Goal: Transaction & Acquisition: Purchase product/service

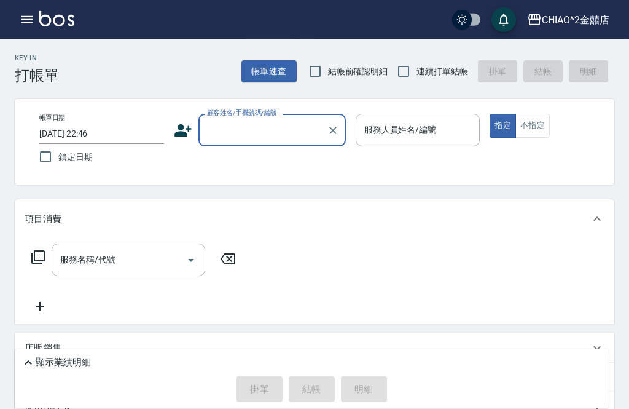
scroll to position [10, 0]
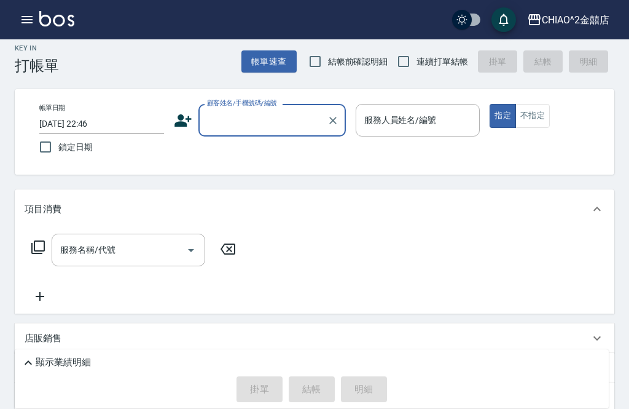
click at [262, 122] on input "顧客姓名/手機號碼/編號" at bounding box center [263, 120] width 118 height 22
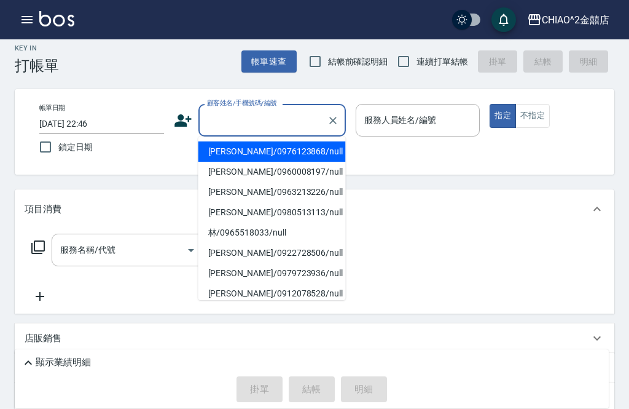
click at [227, 128] on input "顧客姓名/手機號碼/編號" at bounding box center [263, 120] width 118 height 22
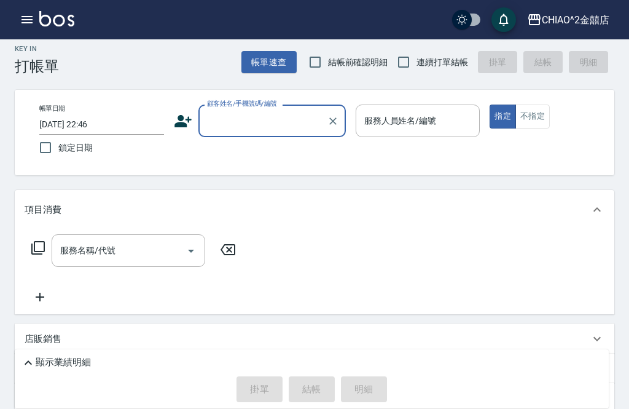
click at [35, 18] on button "button" at bounding box center [27, 19] width 25 height 25
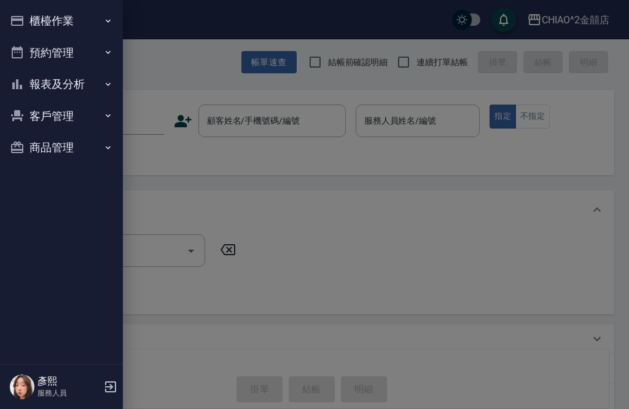
scroll to position [10, 0]
click at [89, 25] on button "櫃檯作業" at bounding box center [61, 21] width 113 height 32
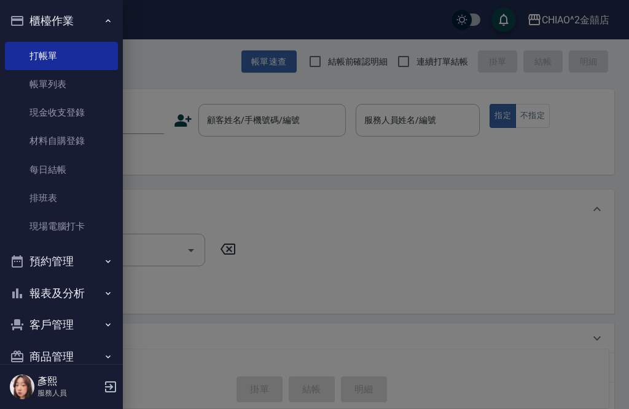
click at [89, 85] on link "帳單列表" at bounding box center [61, 84] width 113 height 28
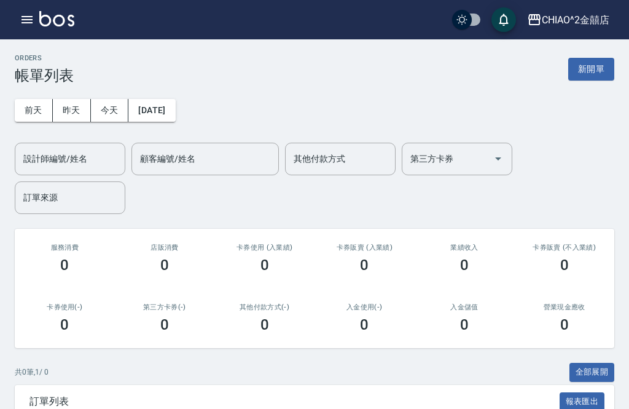
click at [29, 29] on button "button" at bounding box center [27, 19] width 25 height 25
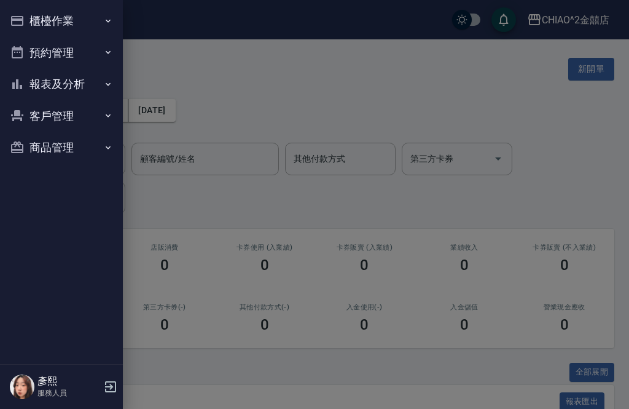
click at [91, 36] on button "櫃檯作業" at bounding box center [61, 21] width 113 height 32
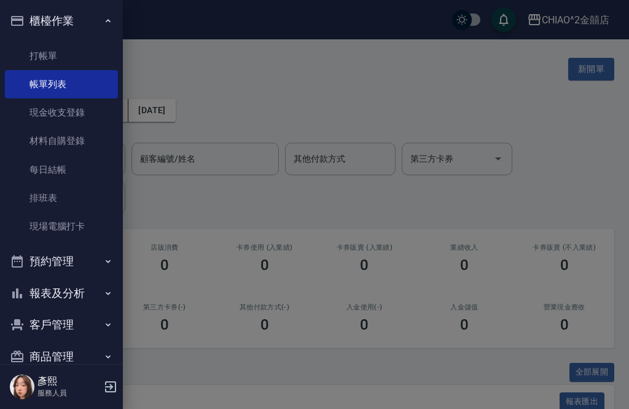
click at [93, 70] on link "帳單列表" at bounding box center [61, 84] width 113 height 28
click at [85, 54] on link "打帳單" at bounding box center [61, 56] width 113 height 28
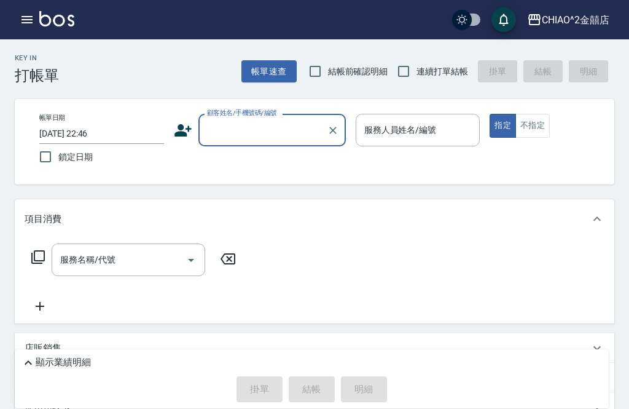
click at [35, 21] on button "button" at bounding box center [27, 19] width 25 height 25
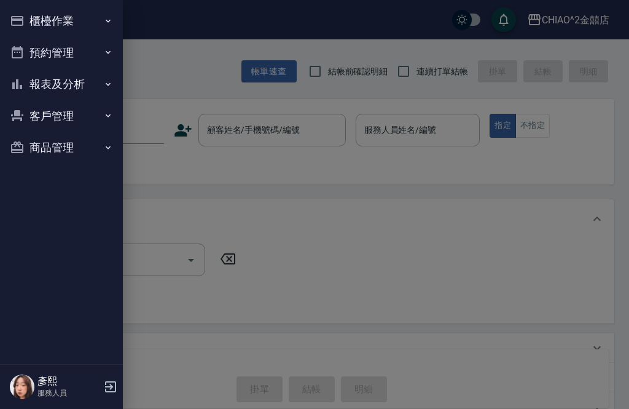
click at [91, 24] on button "櫃檯作業" at bounding box center [61, 21] width 113 height 32
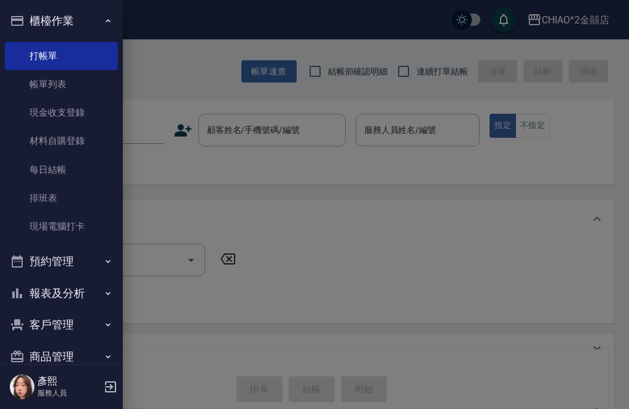
click at [95, 80] on link "帳單列表" at bounding box center [61, 84] width 113 height 28
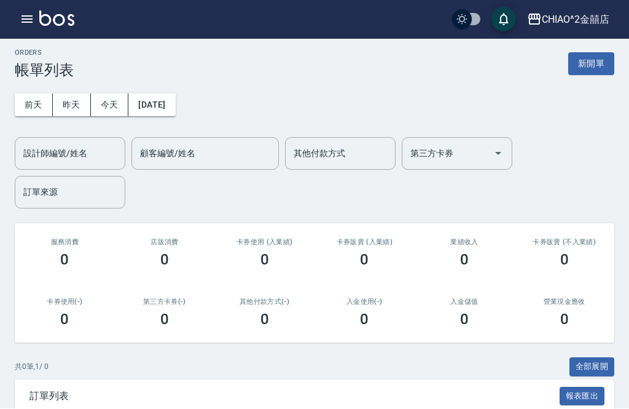
scroll to position [6, 0]
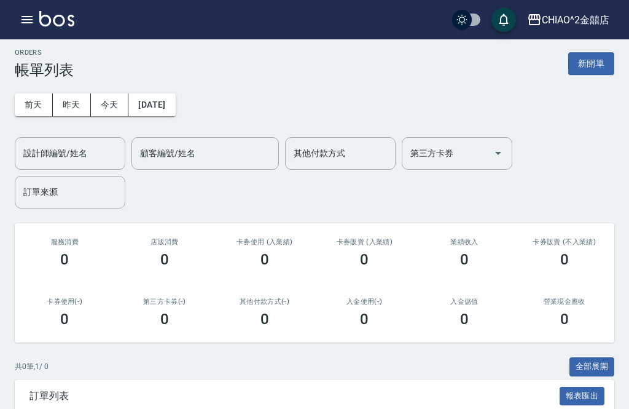
click at [75, 102] on button "昨天" at bounding box center [72, 104] width 38 height 23
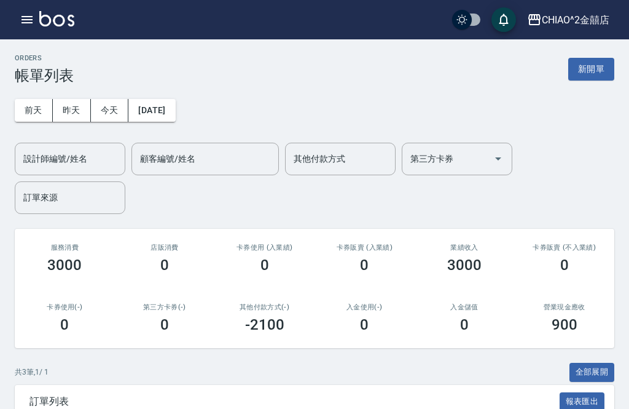
click at [112, 104] on button "今天" at bounding box center [110, 110] width 38 height 23
click at [586, 67] on button "新開單" at bounding box center [591, 69] width 46 height 23
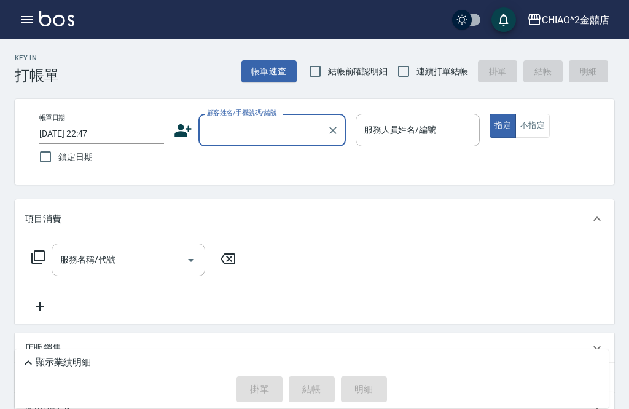
click at [264, 132] on input "顧客姓名/手機號碼/編號" at bounding box center [263, 130] width 118 height 22
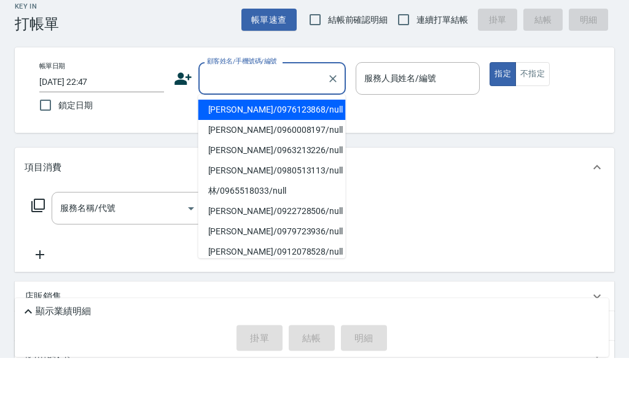
click at [303, 151] on li "[PERSON_NAME]/0976123868/null" at bounding box center [271, 161] width 147 height 20
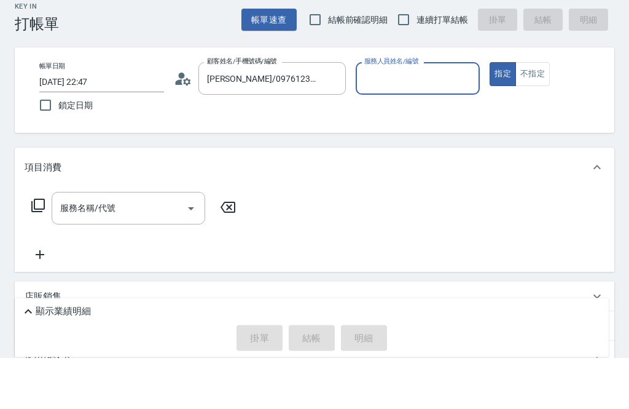
type input "[PERSON_NAME]/0976123868/null"
click at [419, 119] on input "服務人員姓名/編號" at bounding box center [418, 130] width 114 height 22
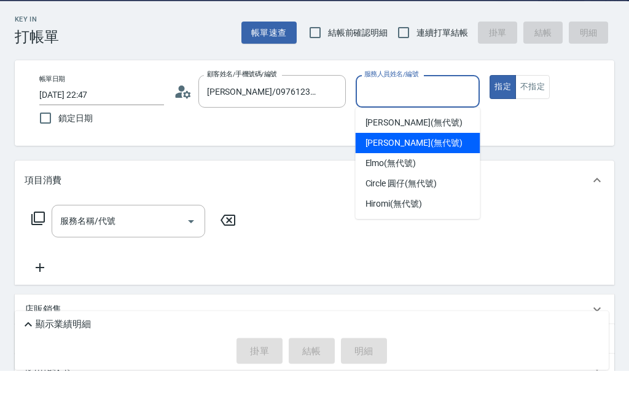
click at [444, 171] on div "[PERSON_NAME] (無代號)" at bounding box center [418, 181] width 125 height 20
type input "[PERSON_NAME](無代號)"
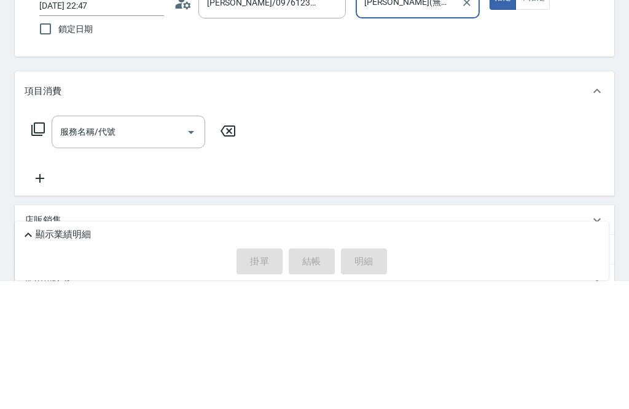
click at [137, 249] on input "服務名稱/代號" at bounding box center [119, 260] width 124 height 22
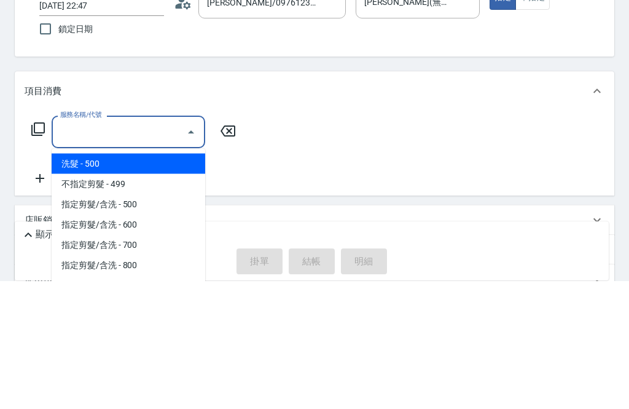
scroll to position [61, 0]
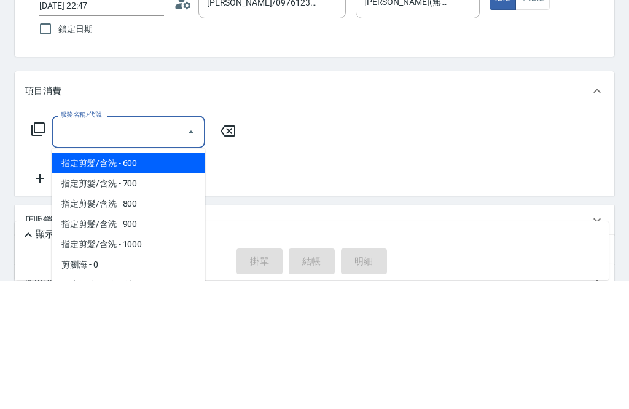
click at [160, 281] on span "指定剪髮/含洗 - 600" at bounding box center [129, 291] width 154 height 20
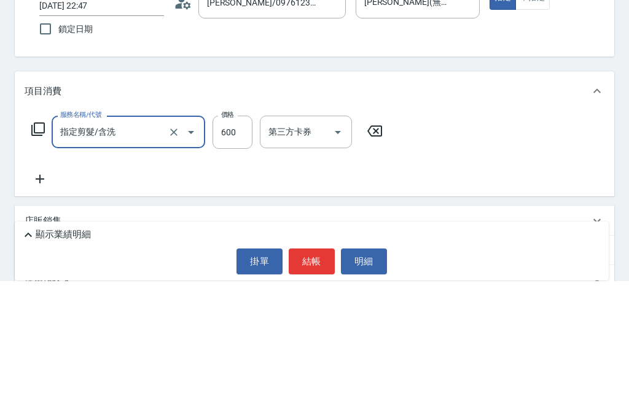
type input "指定剪髮/含洗"
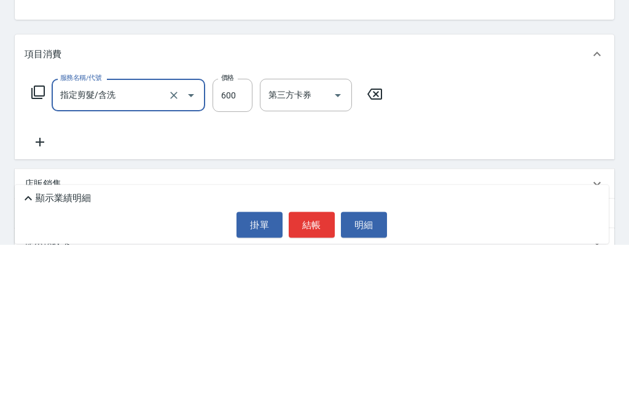
scroll to position [101, 0]
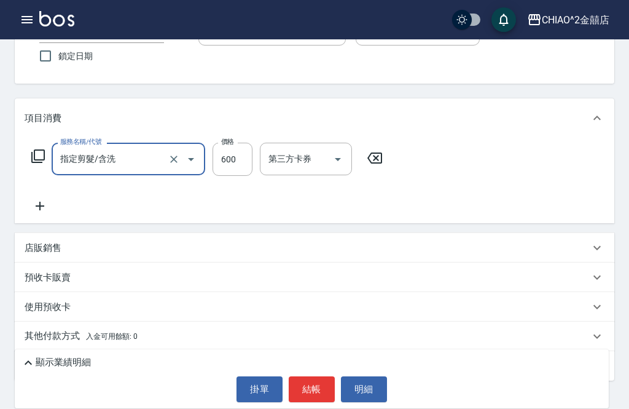
click at [395, 370] on div "顯示業績明細" at bounding box center [315, 362] width 588 height 15
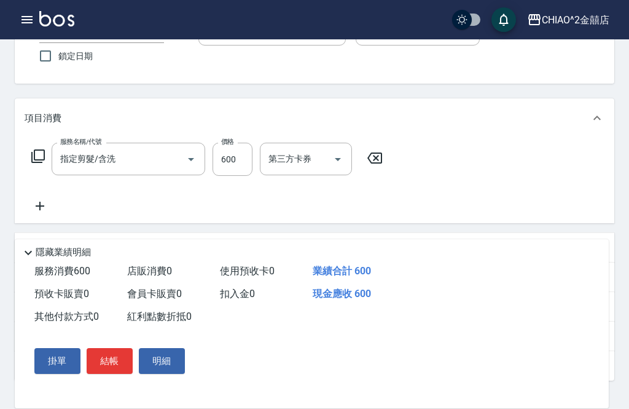
click at [114, 374] on button "結帳" at bounding box center [110, 361] width 46 height 26
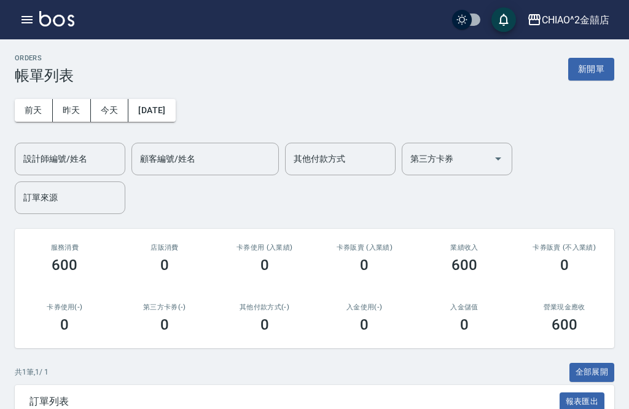
click at [589, 68] on button "新開單" at bounding box center [591, 69] width 46 height 23
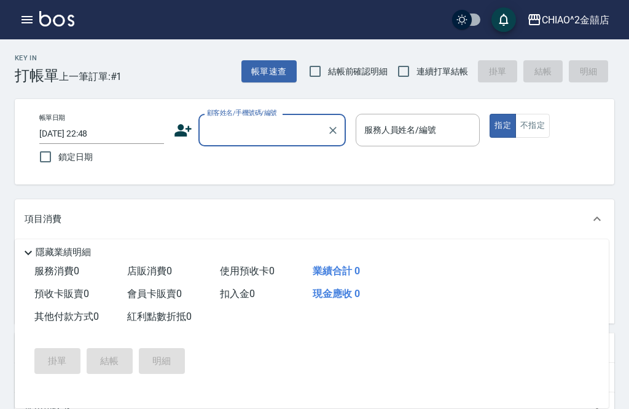
click at [279, 130] on input "顧客姓名/手機號碼/編號" at bounding box center [263, 130] width 118 height 22
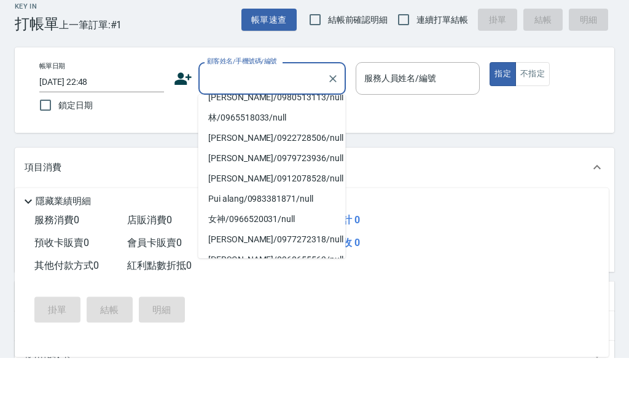
scroll to position [73, 0]
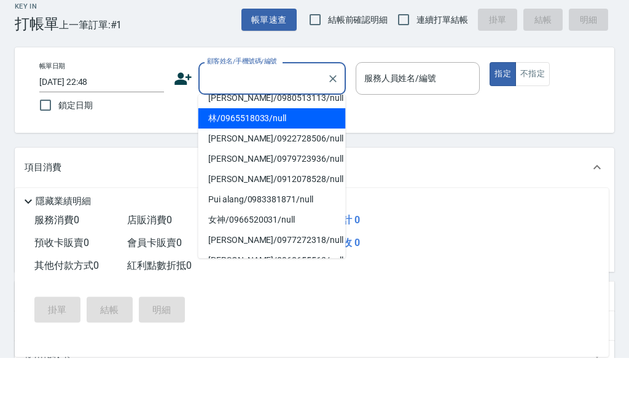
click at [296, 160] on li "林/0965518033/null" at bounding box center [271, 170] width 147 height 20
type input "林/0965518033/null"
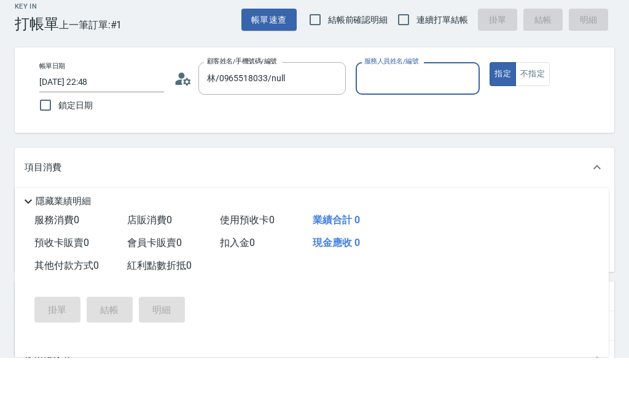
click at [423, 119] on input "服務人員姓名/編號" at bounding box center [418, 130] width 114 height 22
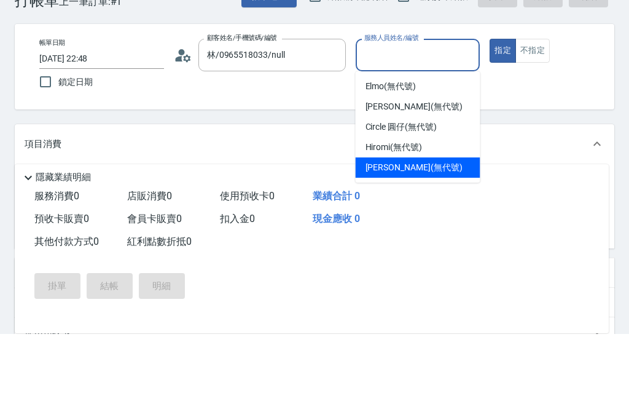
click at [432, 232] on div "[PERSON_NAME] (無代號)" at bounding box center [418, 242] width 125 height 20
type input "[PERSON_NAME](無代號)"
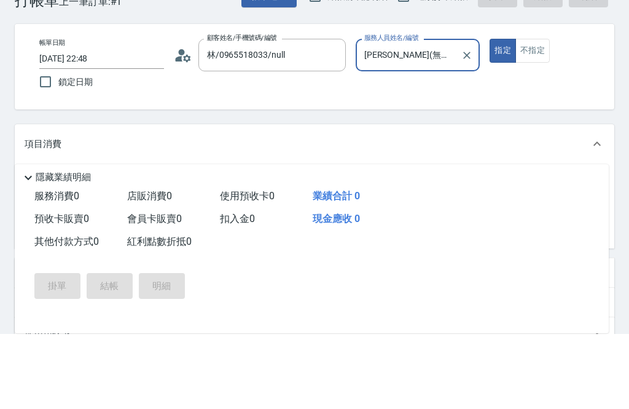
click at [536, 114] on button "不指定" at bounding box center [533, 126] width 34 height 24
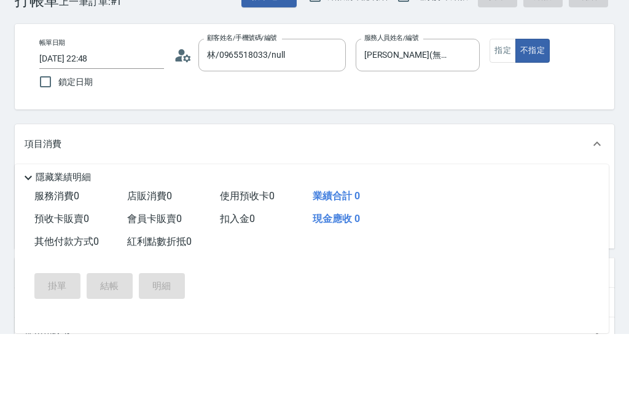
scroll to position [75, 0]
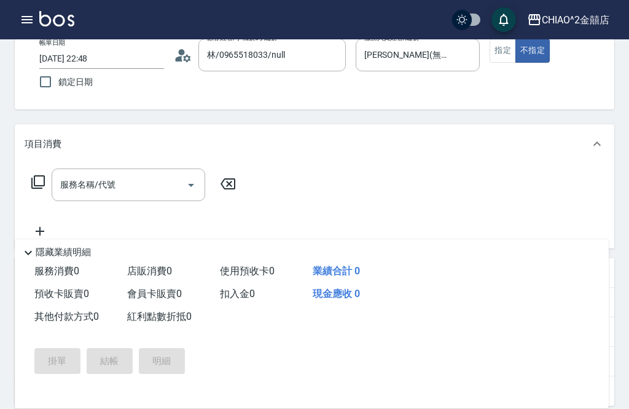
click at [163, 177] on input "服務名稱/代號" at bounding box center [119, 185] width 124 height 22
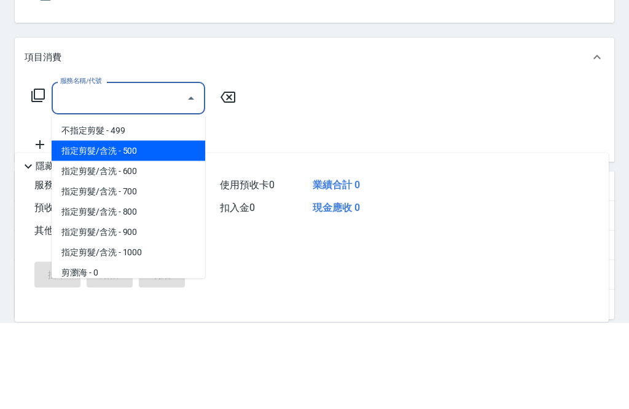
scroll to position [8, 0]
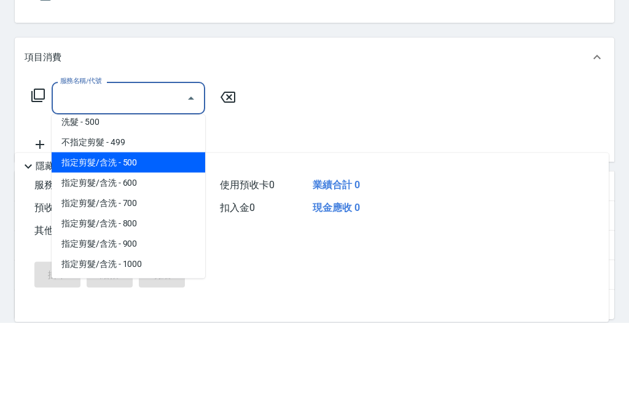
click at [166, 198] on span "洗髮 - 500" at bounding box center [129, 208] width 154 height 20
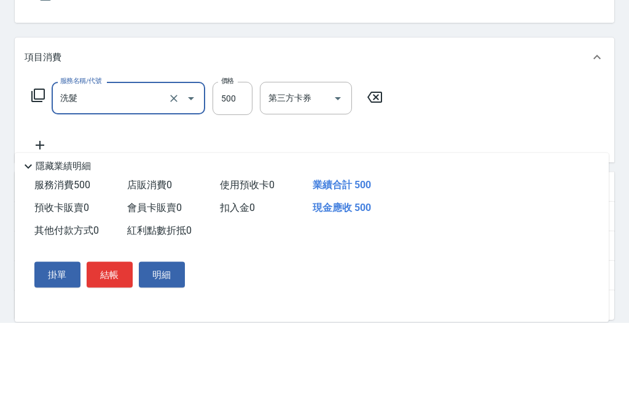
type input "洗髮"
click at [297, 168] on div "第三方卡券 第三方卡券" at bounding box center [306, 184] width 92 height 33
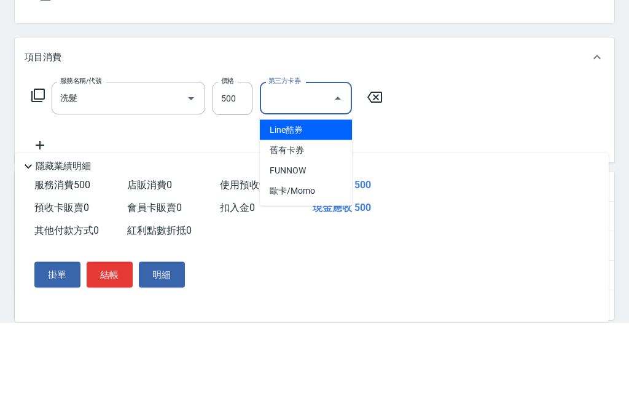
click at [235, 168] on input "500" at bounding box center [233, 184] width 40 height 33
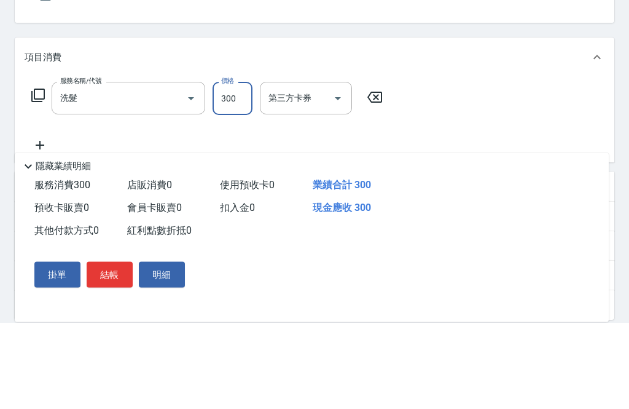
scroll to position [162, 0]
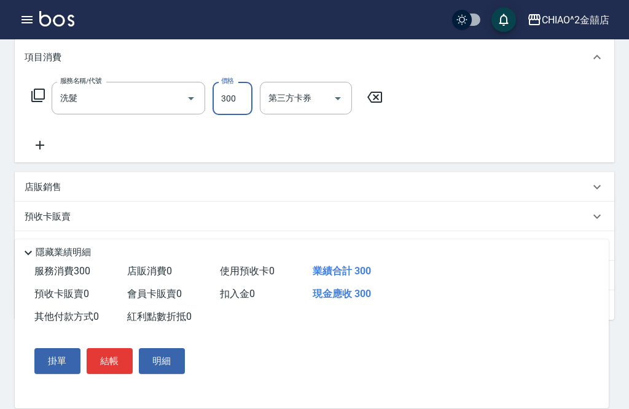
type input "300"
click at [108, 374] on button "結帳" at bounding box center [110, 361] width 46 height 26
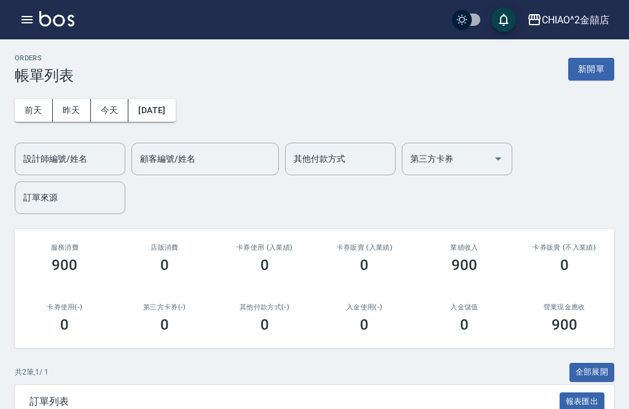
click at [604, 69] on button "新開單" at bounding box center [591, 69] width 46 height 23
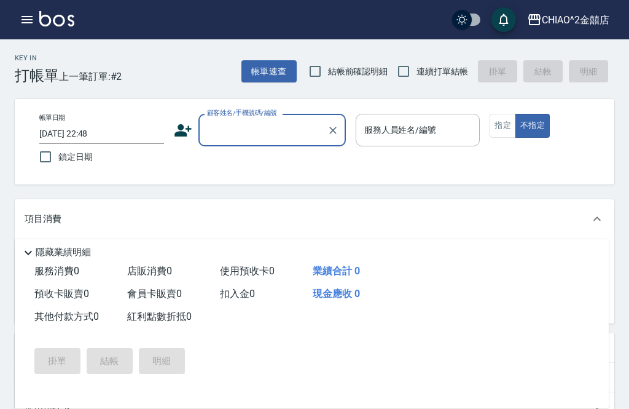
click at [255, 133] on input "顧客姓名/手機號碼/編號" at bounding box center [263, 130] width 118 height 22
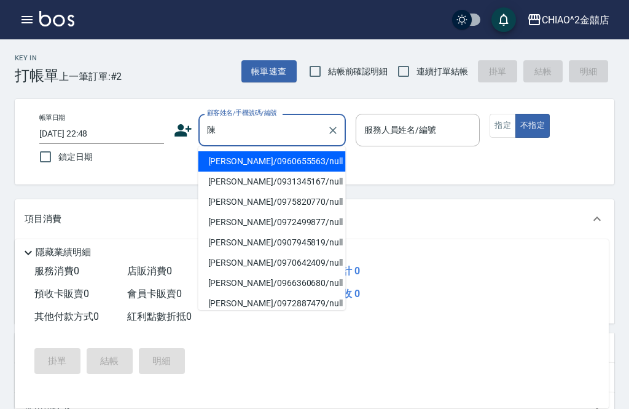
scroll to position [13, 0]
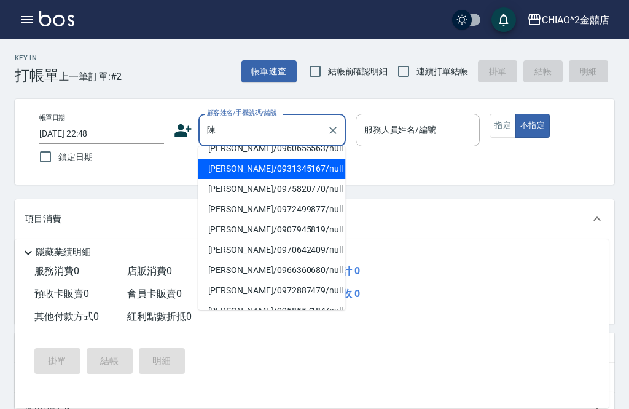
click at [275, 165] on li "[PERSON_NAME]/0931345167/null" at bounding box center [271, 169] width 147 height 20
type input "[PERSON_NAME]/0931345167/null"
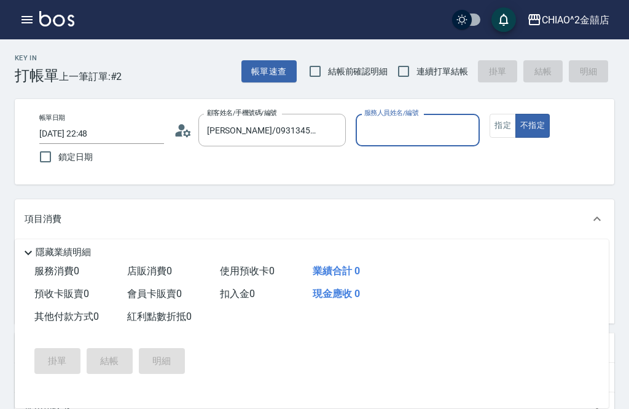
click at [416, 126] on input "服務人員姓名/編號" at bounding box center [418, 130] width 114 height 22
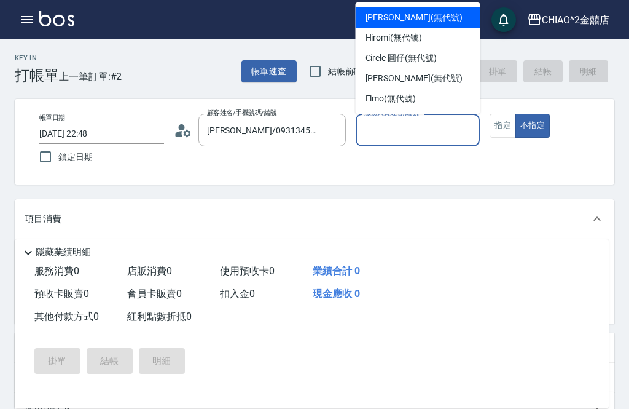
click at [433, 20] on div "[PERSON_NAME] (無代號)" at bounding box center [418, 17] width 125 height 20
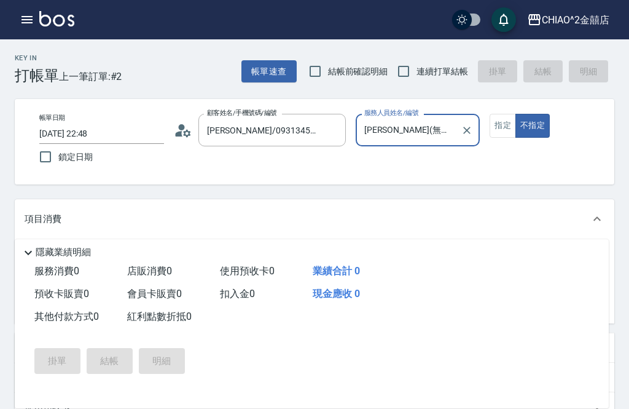
type input "[PERSON_NAME](無代號)"
click at [505, 129] on button "指定" at bounding box center [503, 126] width 26 height 24
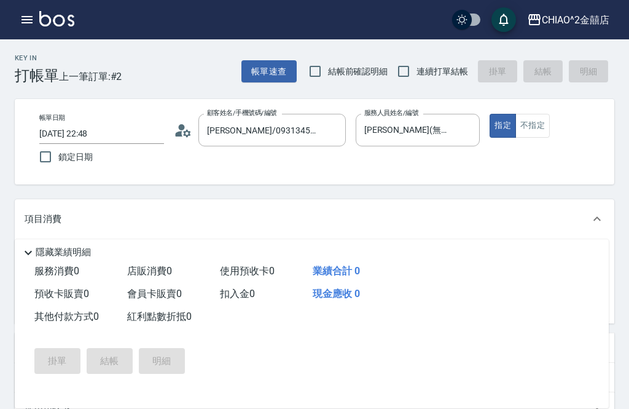
click at [157, 262] on input "服務名稱/代號" at bounding box center [119, 260] width 124 height 22
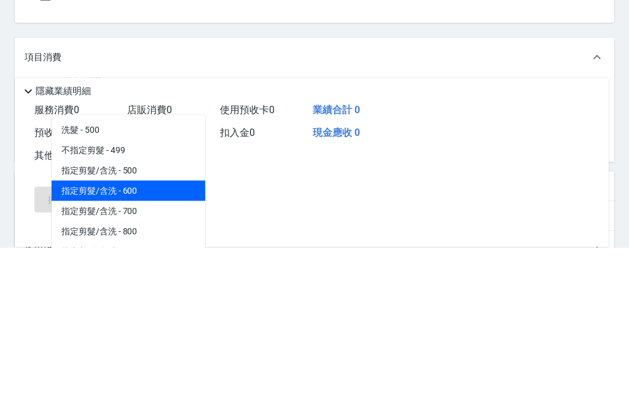
scroll to position [8, 0]
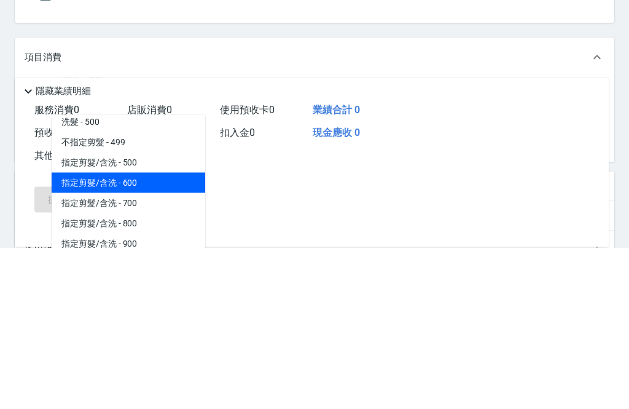
click at [167, 334] on span "指定剪髮/含洗 - 600" at bounding box center [129, 344] width 154 height 20
type input "指定剪髮/含洗"
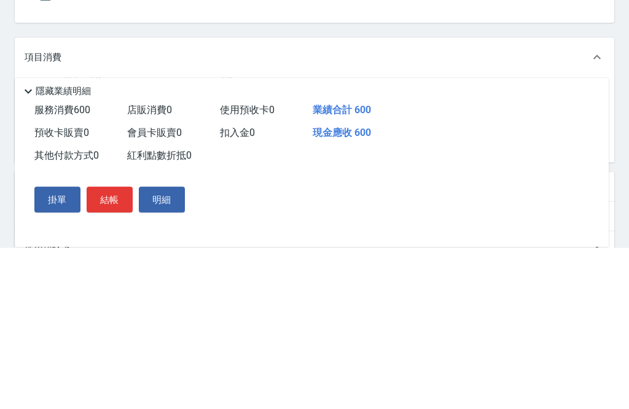
scroll to position [162, 0]
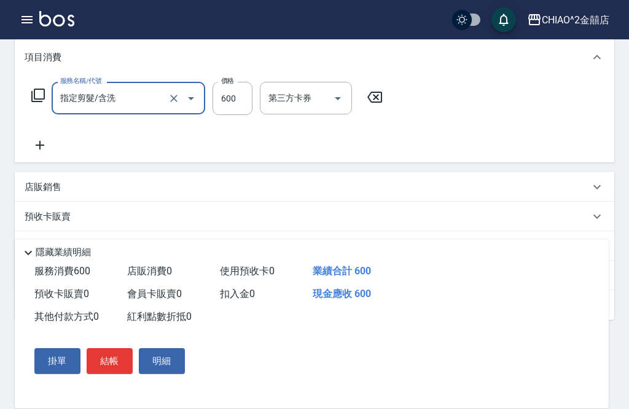
click at [116, 374] on button "結帳" at bounding box center [110, 361] width 46 height 26
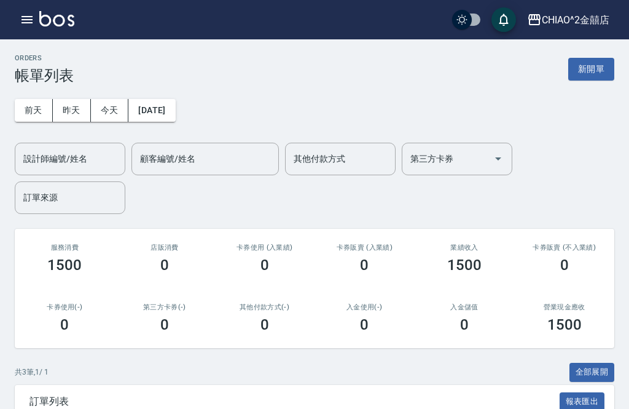
click at [600, 68] on button "新開單" at bounding box center [591, 69] width 46 height 23
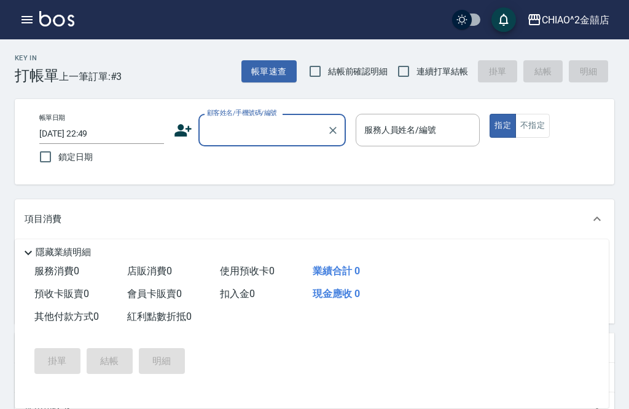
click at [262, 132] on input "顧客姓名/手機號碼/編號" at bounding box center [263, 130] width 118 height 22
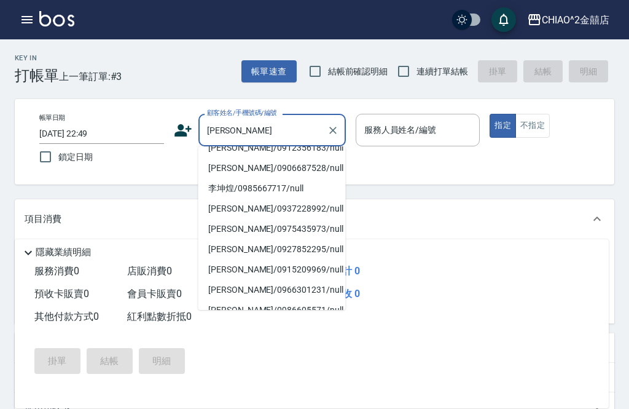
scroll to position [53, 0]
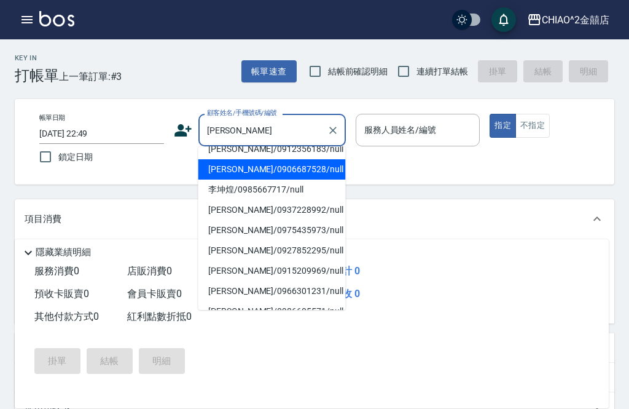
click at [296, 166] on li "[PERSON_NAME]/0906687528/null" at bounding box center [271, 169] width 147 height 20
type input "[PERSON_NAME]/0906687528/null"
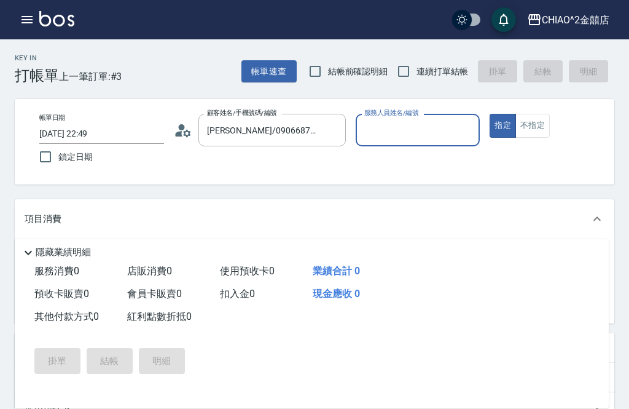
click at [414, 138] on input "服務人員姓名/編號" at bounding box center [418, 130] width 114 height 22
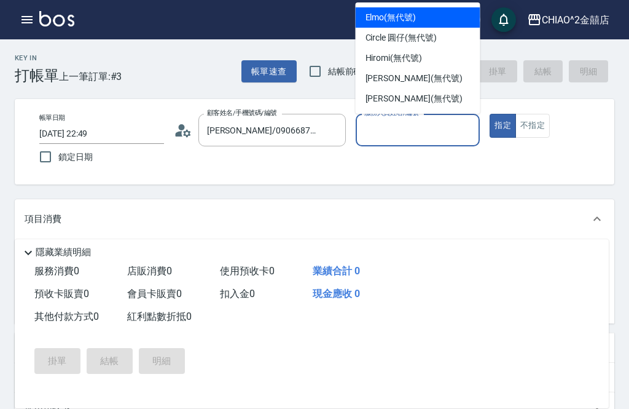
click at [441, 39] on div "Circle 圓仔 (無代號)" at bounding box center [418, 38] width 125 height 20
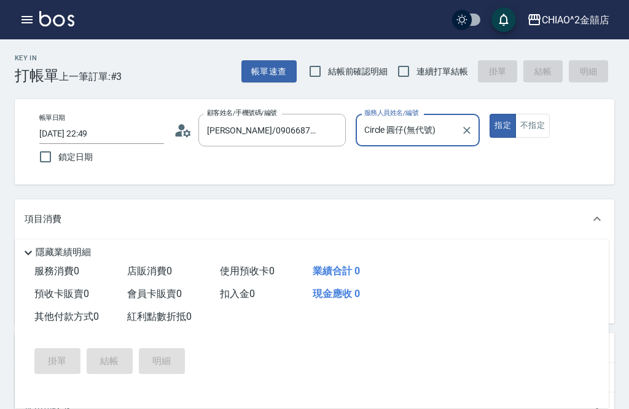
type input "Circle 圓仔(無代號)"
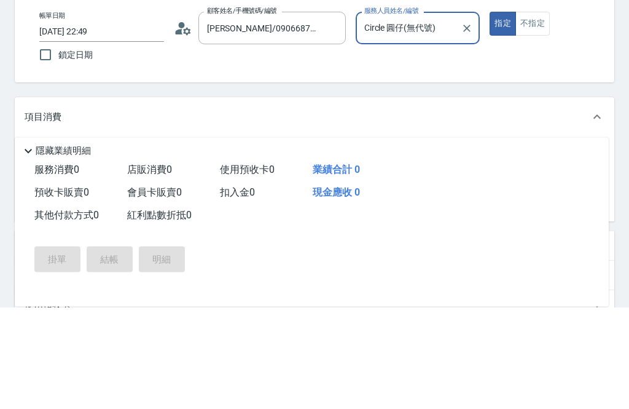
click at [147, 249] on input "服務名稱/代號" at bounding box center [119, 260] width 124 height 22
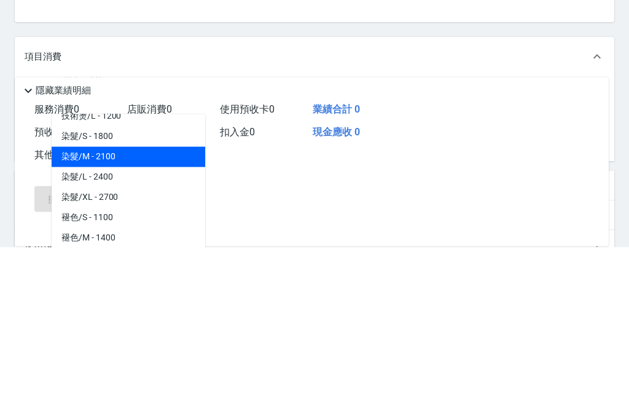
scroll to position [438, 0]
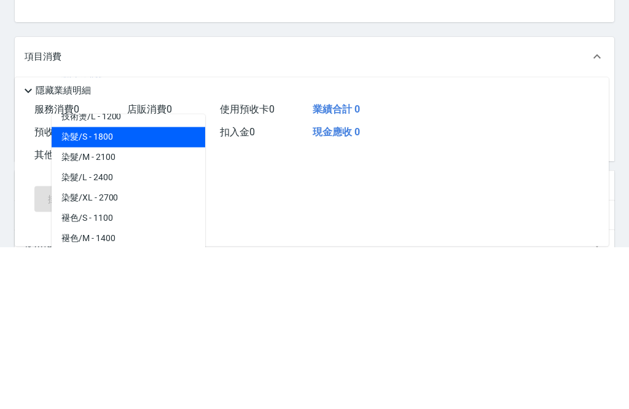
click at [162, 289] on span "染髮/S - 1800" at bounding box center [129, 299] width 154 height 20
type input "染髮/S"
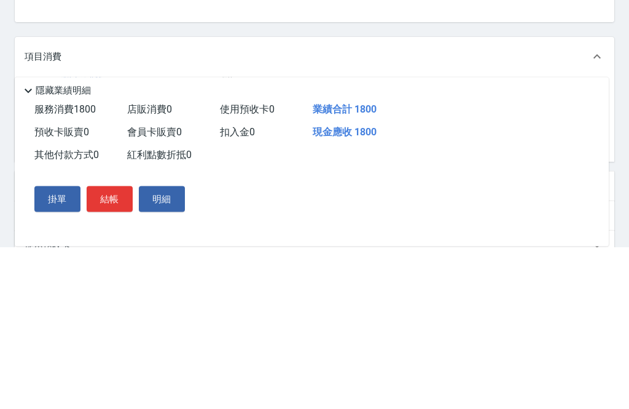
click at [234, 243] on input "1800" at bounding box center [233, 259] width 40 height 33
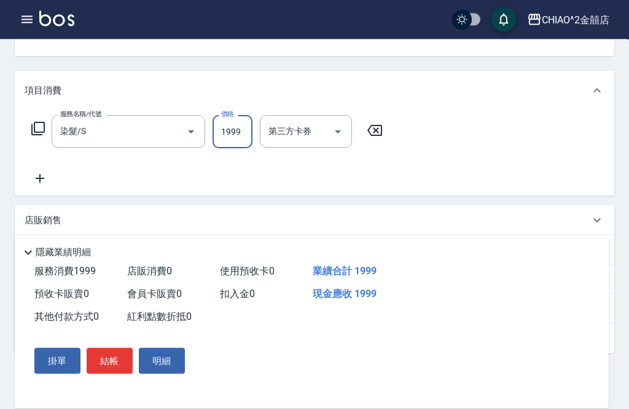
scroll to position [128, 0]
type input "1999"
click at [39, 125] on icon at bounding box center [38, 128] width 15 height 15
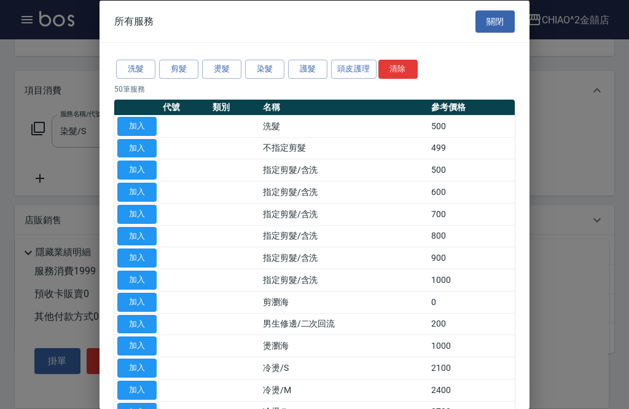
click at [505, 22] on button "關閉" at bounding box center [495, 21] width 39 height 23
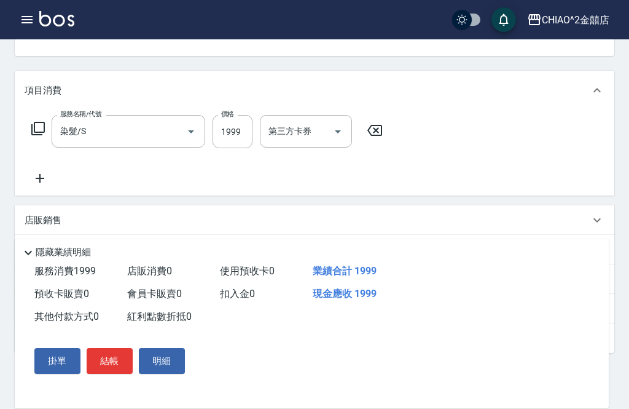
click at [45, 179] on icon at bounding box center [40, 178] width 31 height 15
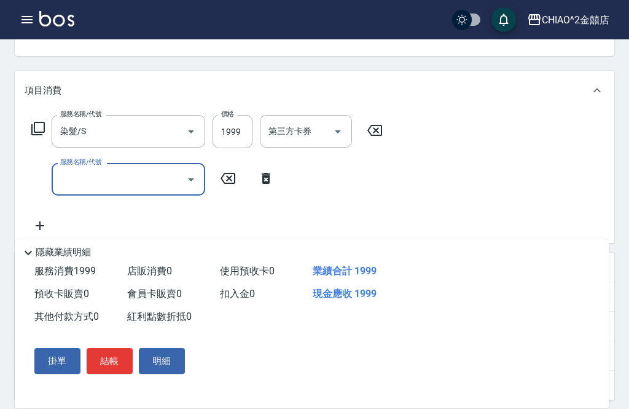
scroll to position [128, 0]
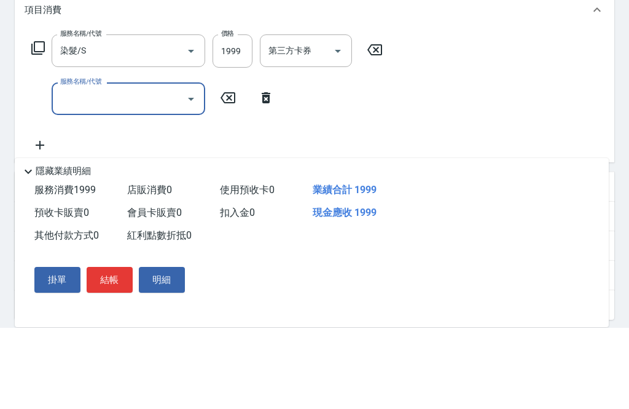
click at [178, 169] on input "服務名稱/代號" at bounding box center [119, 180] width 124 height 22
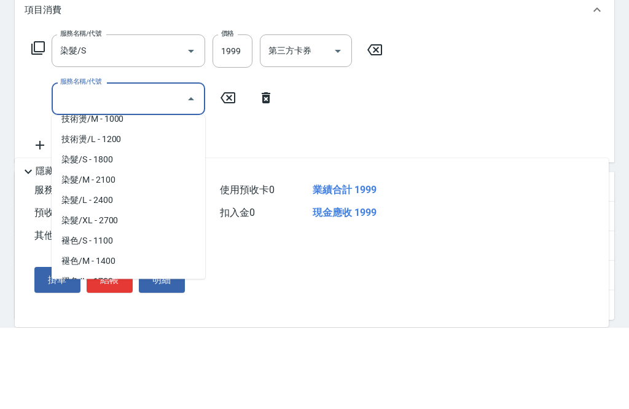
scroll to position [420, 0]
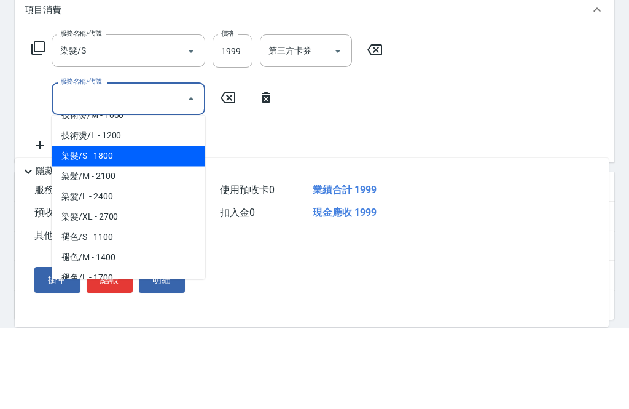
click at [170, 227] on span "染髮/S - 1800" at bounding box center [129, 237] width 154 height 20
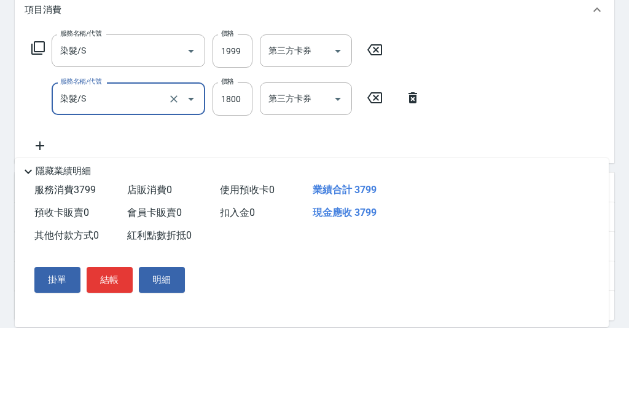
type input "染髮/S"
click at [243, 163] on input "1800" at bounding box center [233, 179] width 40 height 33
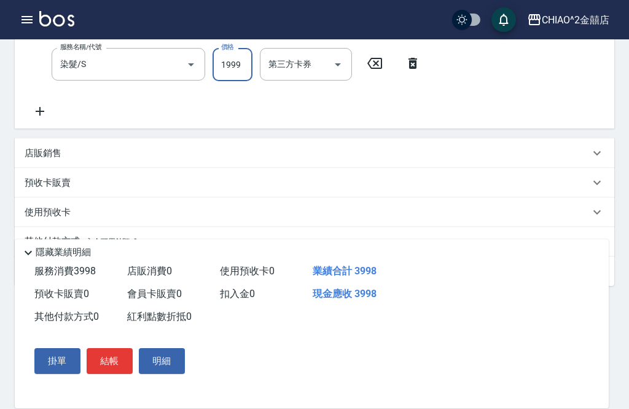
scroll to position [264, 0]
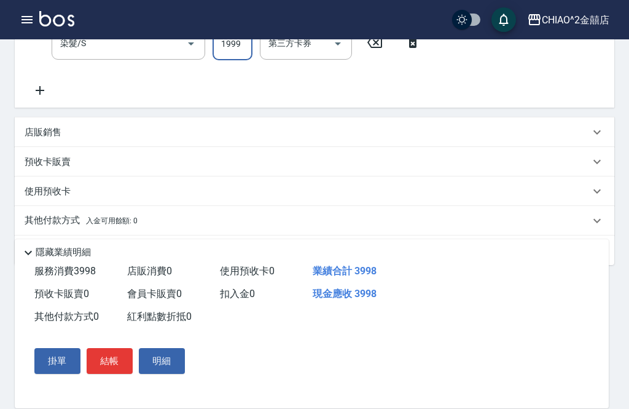
type input "1999"
click at [407, 218] on div "其他付款方式 入金可用餘額: 0" at bounding box center [307, 221] width 565 height 14
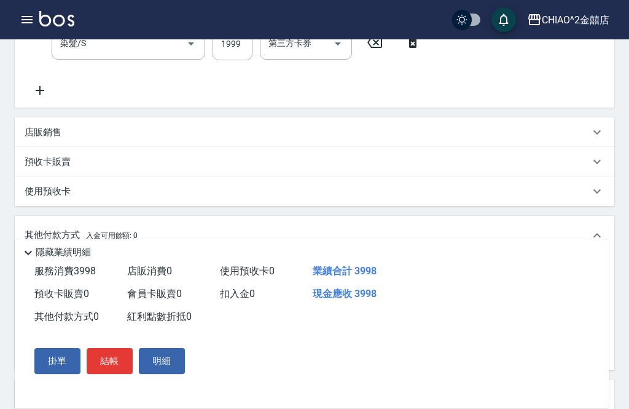
scroll to position [0, 0]
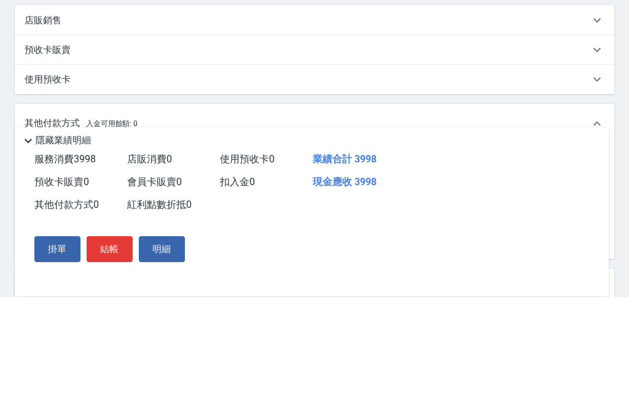
click at [159, 265] on input "其他付款方式" at bounding box center [101, 276] width 143 height 22
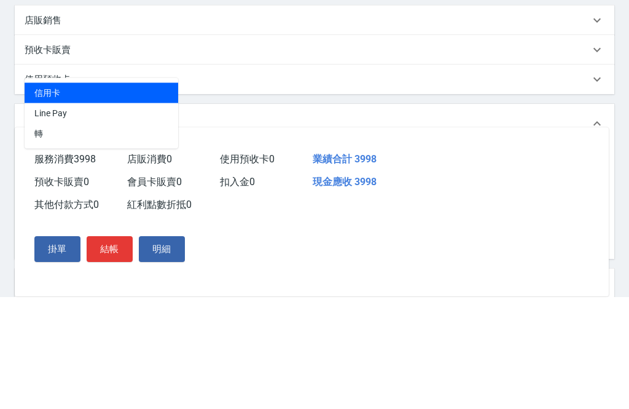
click at [151, 215] on span "Line Pay" at bounding box center [102, 225] width 154 height 20
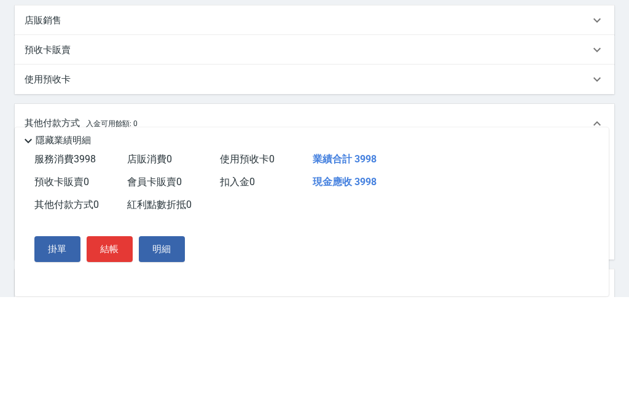
type input "Line Pay"
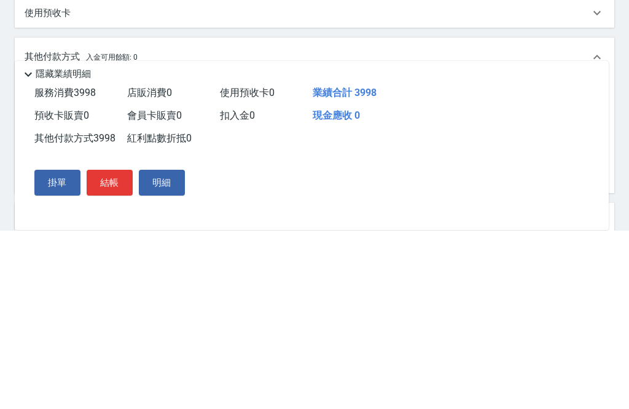
scroll to position [410, 0]
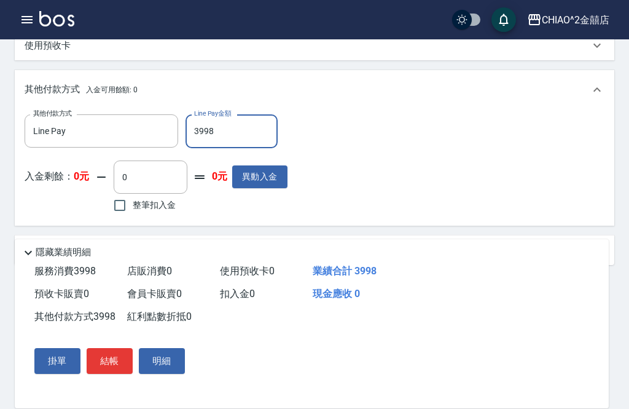
type input "3998"
click at [116, 374] on button "結帳" at bounding box center [110, 361] width 46 height 26
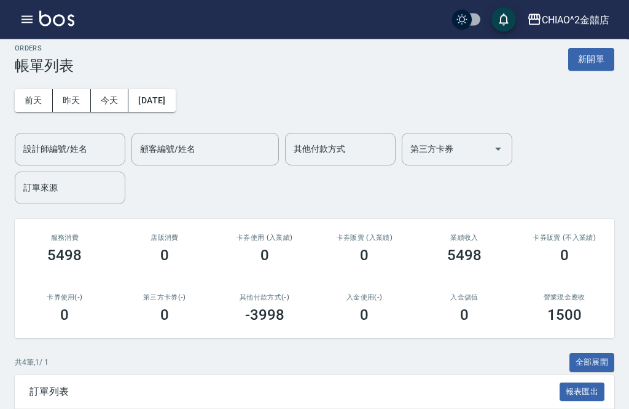
scroll to position [5, 0]
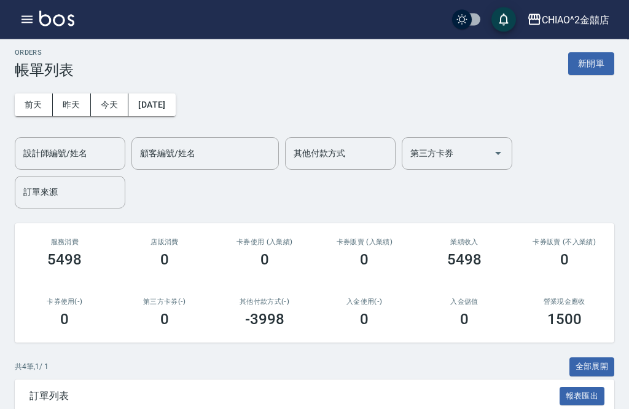
click at [597, 71] on button "新開單" at bounding box center [591, 64] width 46 height 23
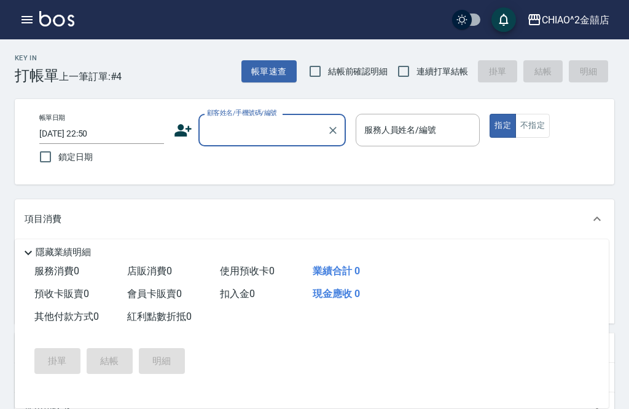
click at [284, 135] on input "顧客姓名/手機號碼/編號" at bounding box center [263, 130] width 118 height 22
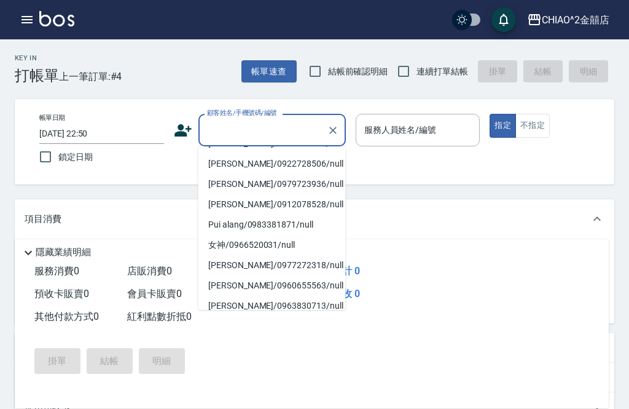
scroll to position [144, 0]
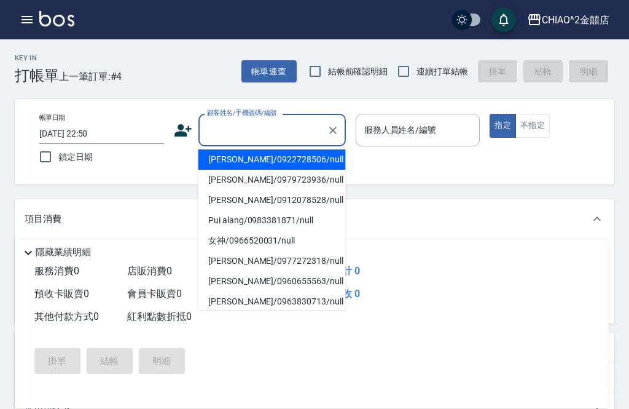
click at [297, 153] on li "[PERSON_NAME]/0922728506/null" at bounding box center [271, 159] width 147 height 20
type input "[PERSON_NAME]/0922728506/null"
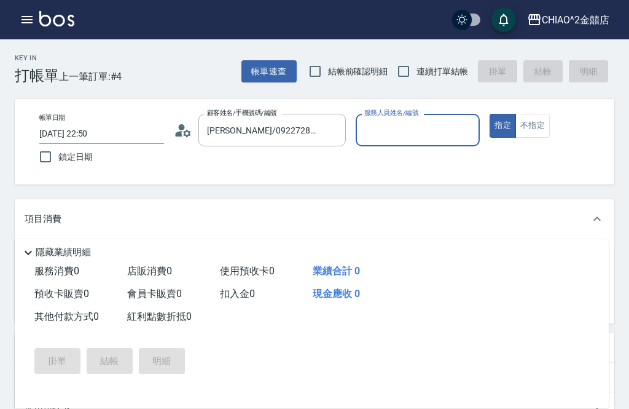
click at [420, 130] on input "服務人員姓名/編號" at bounding box center [418, 130] width 114 height 22
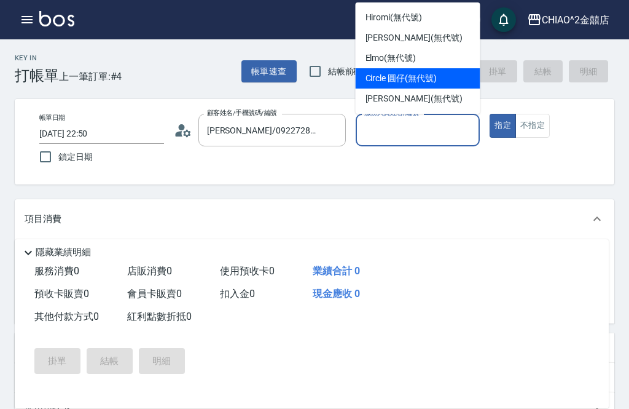
click at [455, 74] on div "Circle 圓仔 (無代號)" at bounding box center [418, 78] width 125 height 20
type input "Circle 圓仔(無代號)"
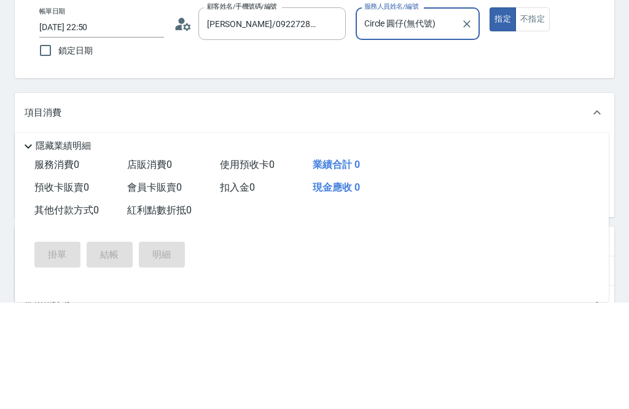
click at [162, 249] on input "服務名稱/代號" at bounding box center [119, 260] width 124 height 22
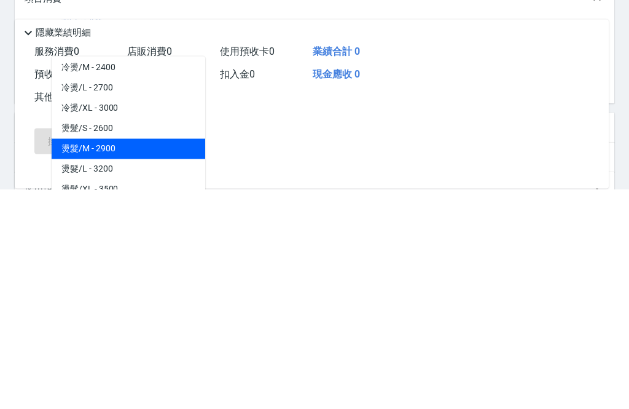
scroll to position [246, 0]
click at [159, 360] on span "燙髮/M - 2900" at bounding box center [129, 370] width 154 height 20
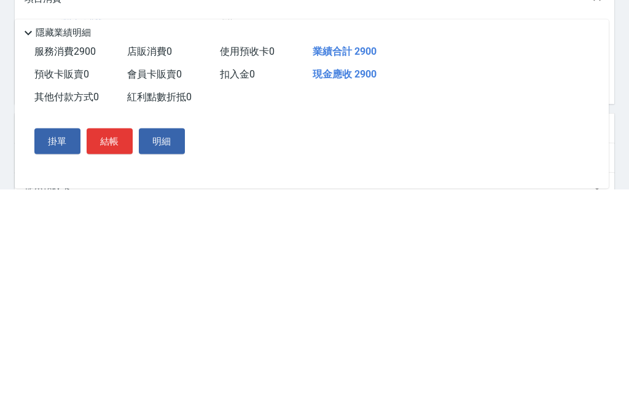
type input "燙髮/M"
click at [234, 243] on input "2900" at bounding box center [233, 259] width 40 height 33
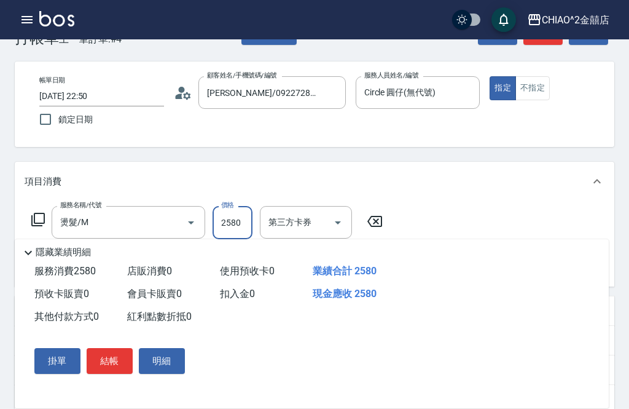
scroll to position [35, 0]
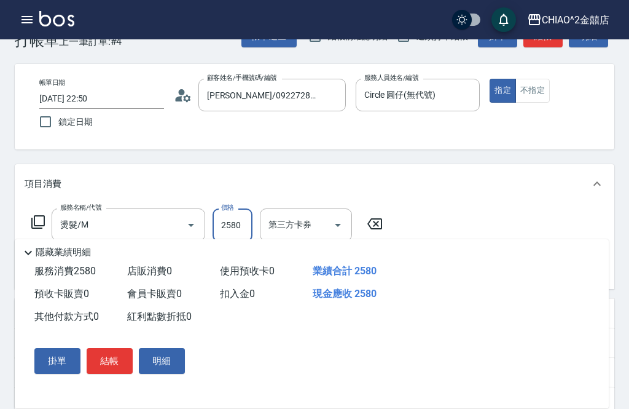
type input "2580"
click at [114, 374] on button "結帳" at bounding box center [110, 361] width 46 height 26
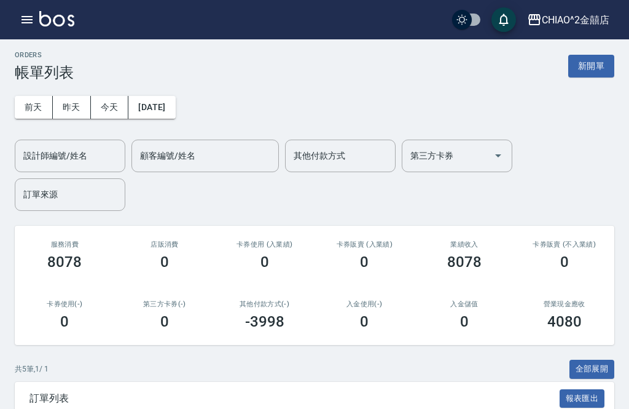
scroll to position [2, 0]
